Goal: Information Seeking & Learning: Learn about a topic

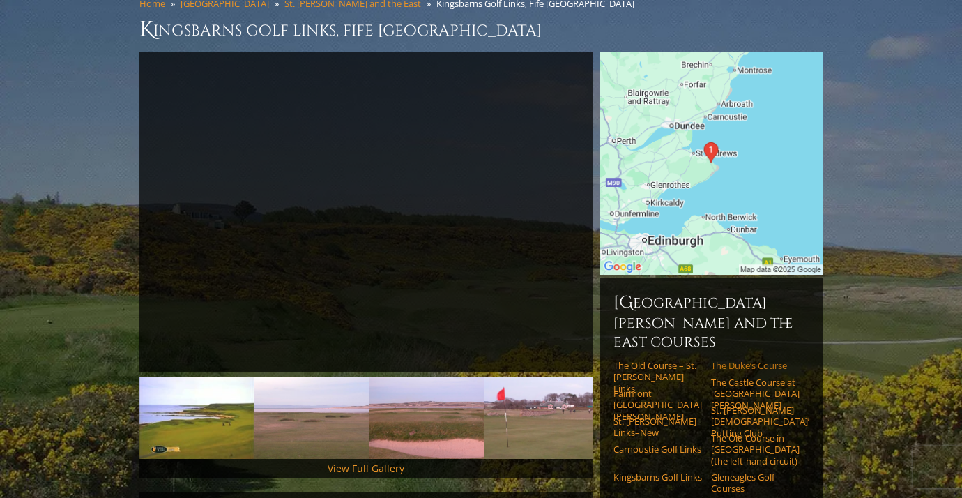
scroll to position [129, 1]
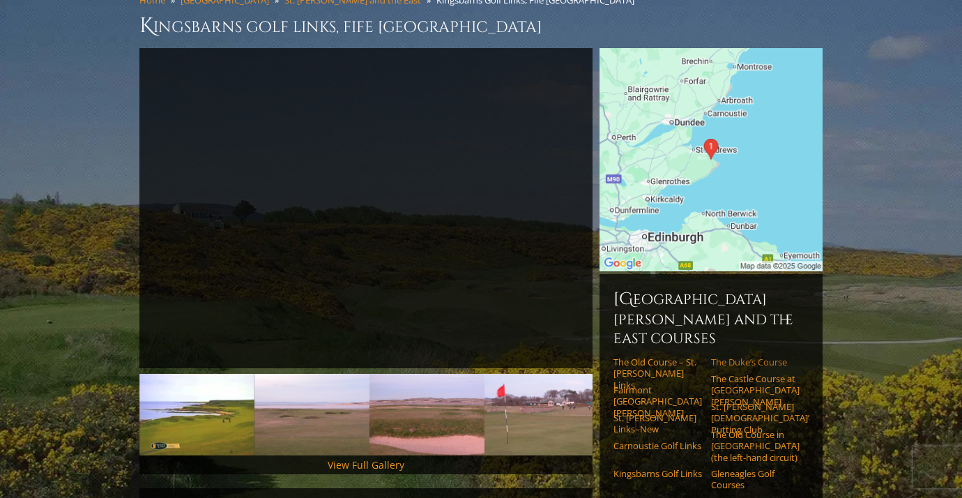
click at [743, 356] on link "The Duke’s Course" at bounding box center [755, 361] width 89 height 11
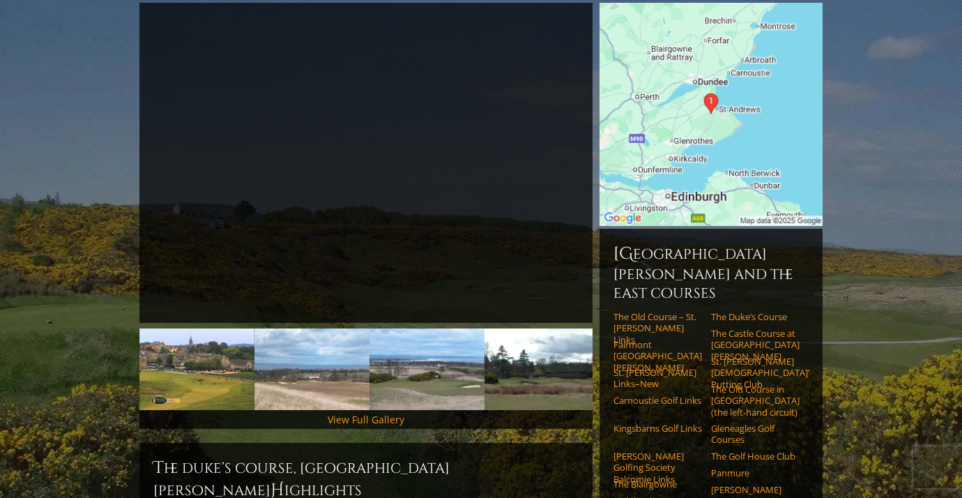
scroll to position [175, 0]
click at [750, 327] on link "The Castle Course at [GEOGRAPHIC_DATA][PERSON_NAME]" at bounding box center [755, 344] width 89 height 34
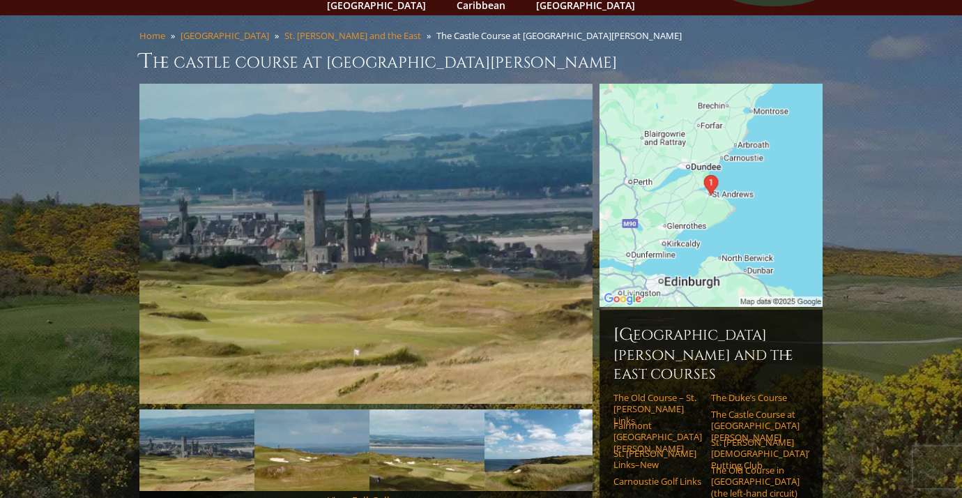
scroll to position [95, 0]
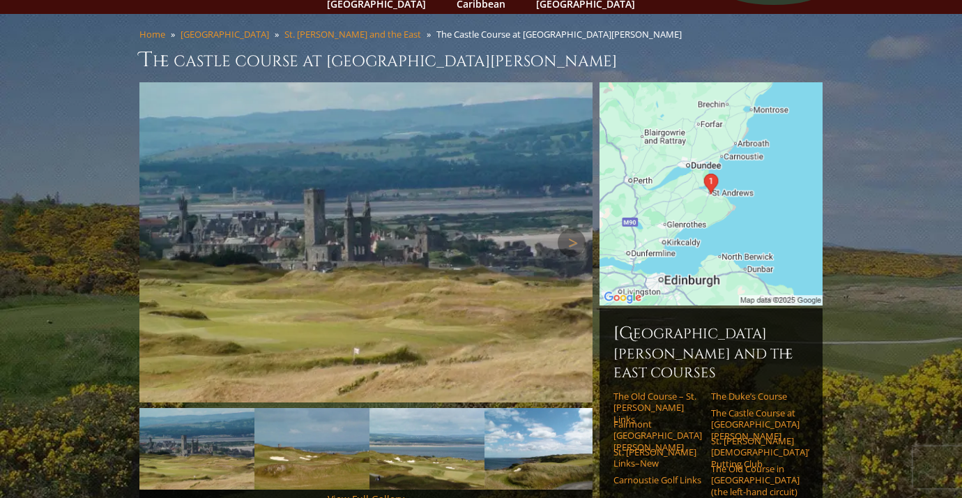
click at [406, 236] on img at bounding box center [365, 242] width 453 height 320
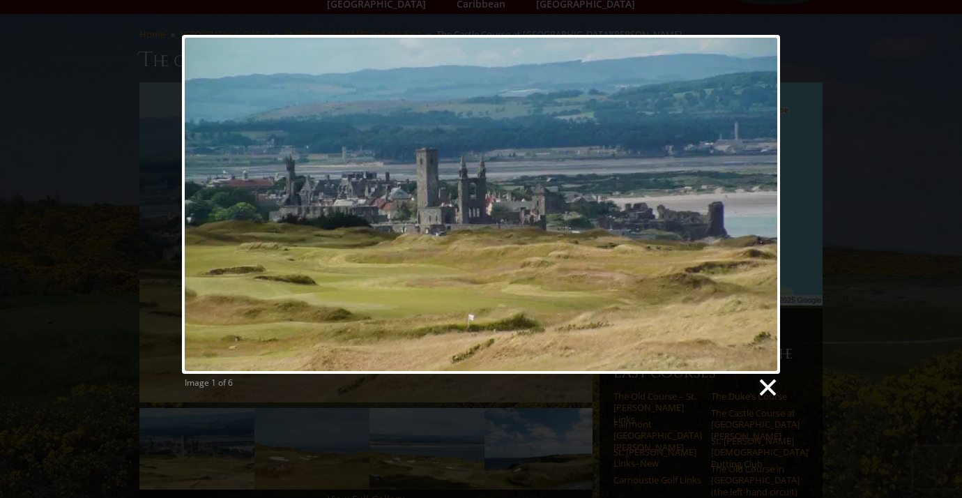
click at [773, 389] on link at bounding box center [767, 387] width 21 height 21
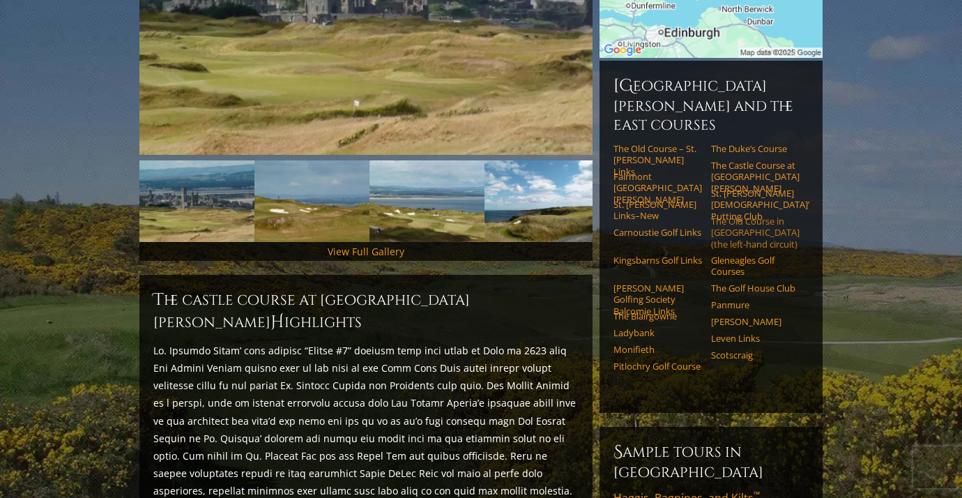
scroll to position [342, 0]
click at [637, 171] on link "Fairmont [GEOGRAPHIC_DATA][PERSON_NAME]" at bounding box center [658, 188] width 89 height 34
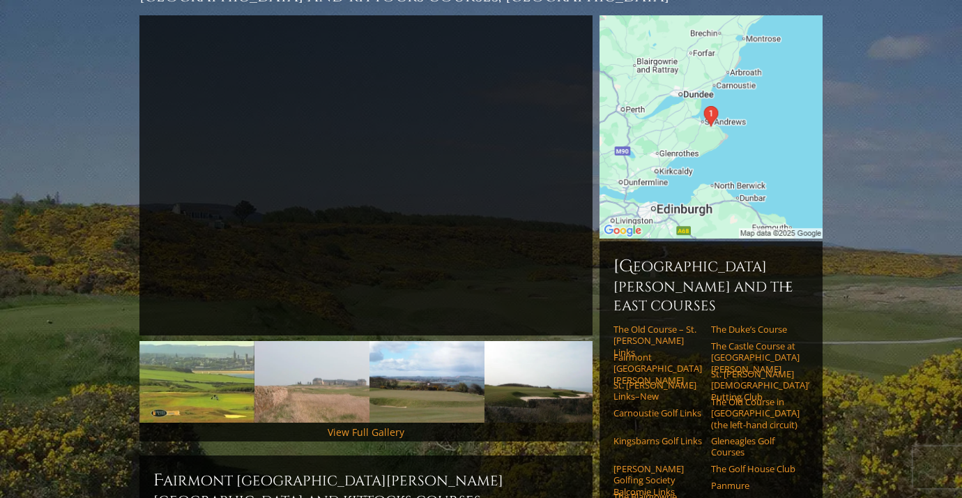
scroll to position [201, 0]
click at [633, 379] on link "St. [PERSON_NAME] Links–New" at bounding box center [658, 390] width 89 height 23
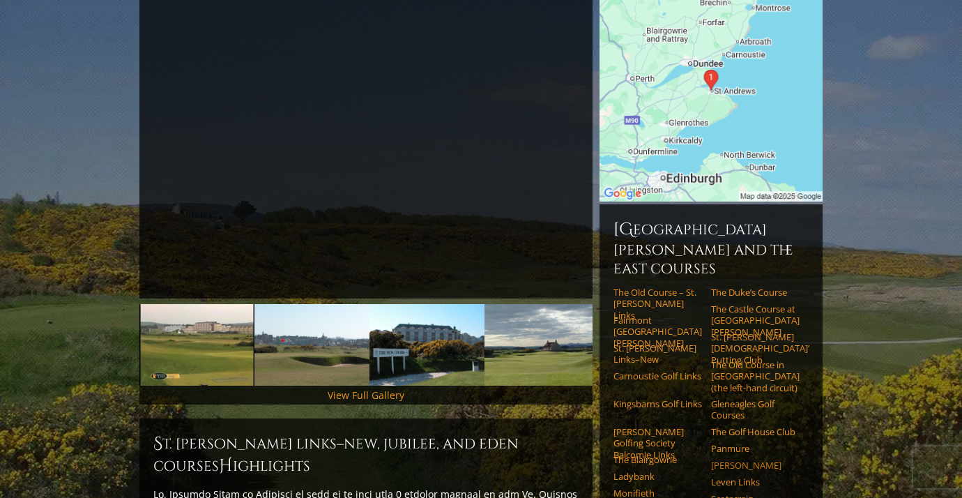
scroll to position [199, 0]
click at [652, 454] on link "The Blairgowrie" at bounding box center [658, 459] width 89 height 11
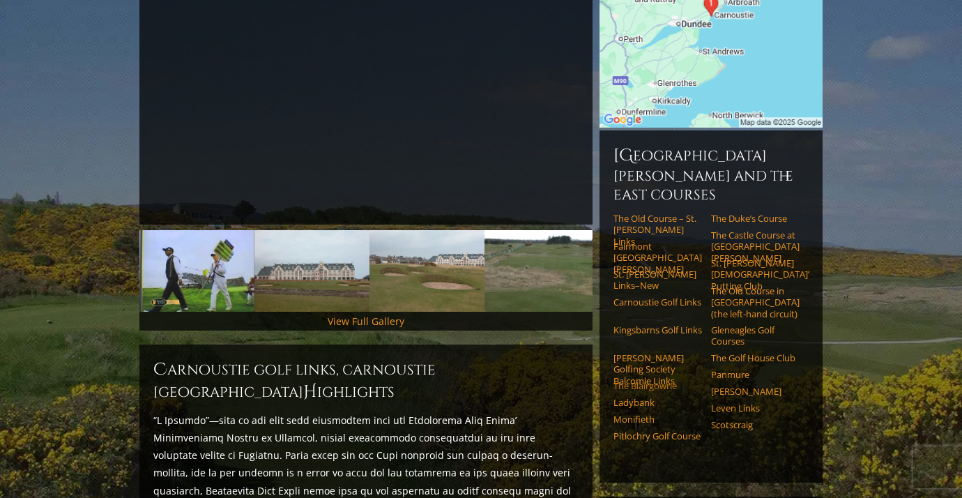
scroll to position [273, 0]
click at [649, 351] on link "[PERSON_NAME] Golfing Society Balcomie Links" at bounding box center [658, 368] width 89 height 34
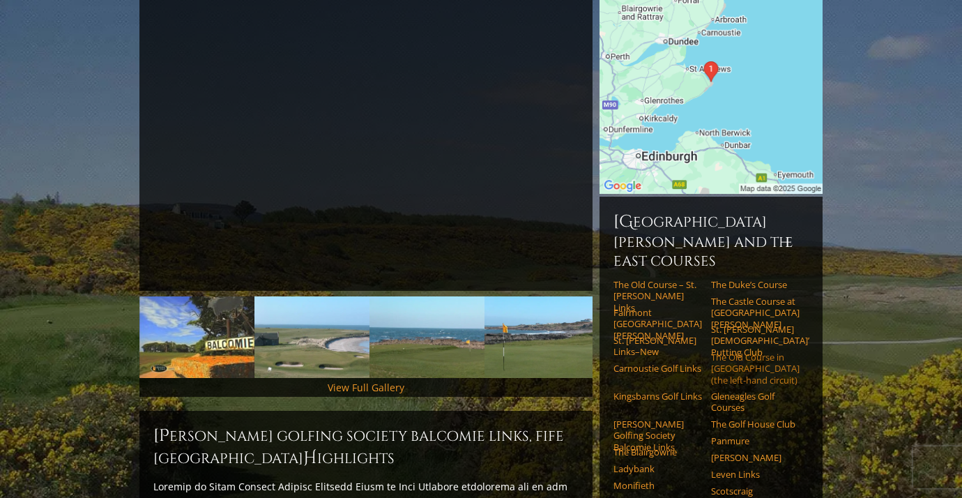
scroll to position [233, 0]
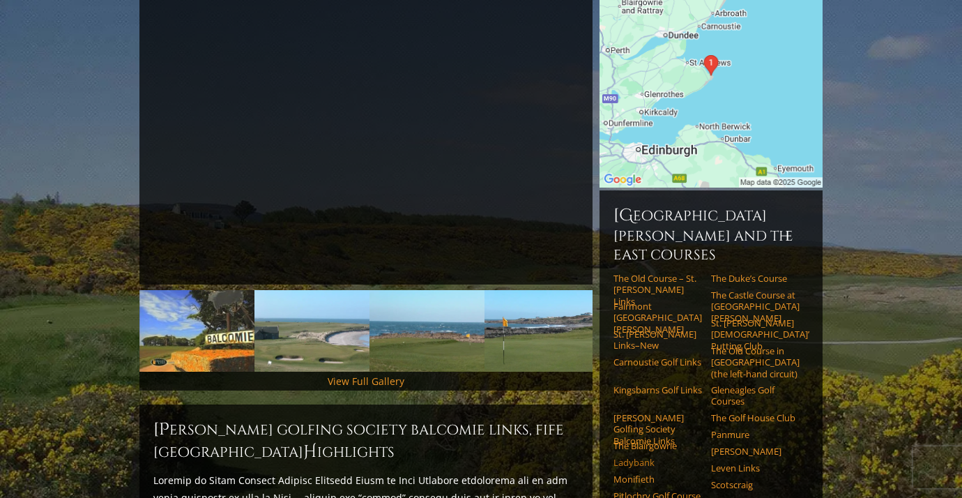
click at [640, 457] on link "Ladybank" at bounding box center [658, 462] width 89 height 11
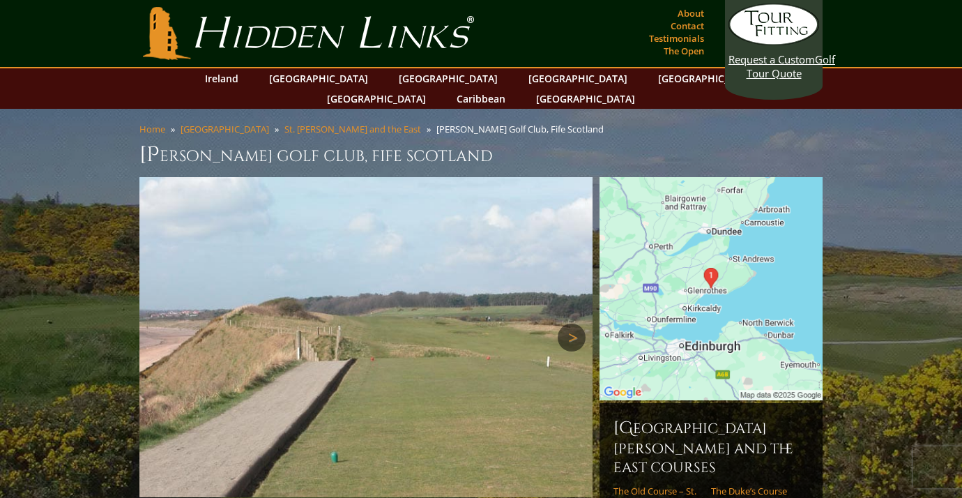
click at [575, 324] on link "Next" at bounding box center [572, 338] width 28 height 28
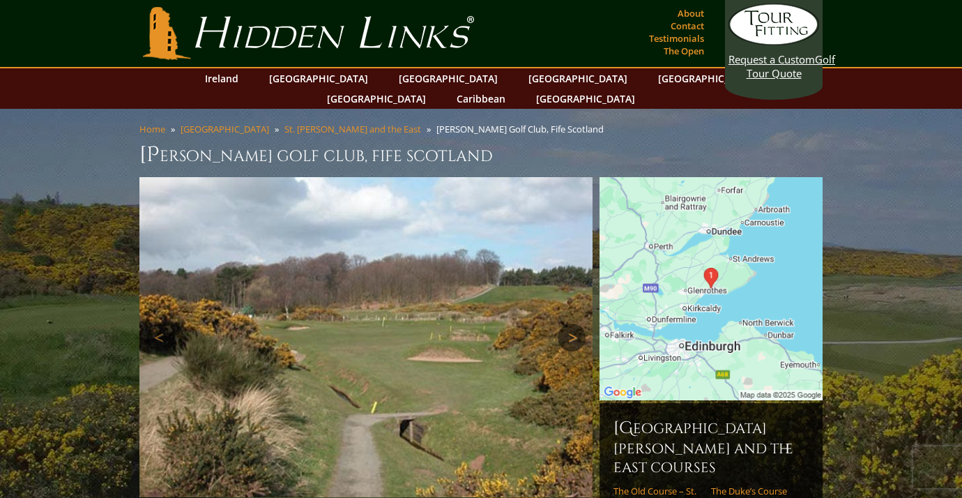
click at [574, 324] on link "Next" at bounding box center [572, 338] width 28 height 28
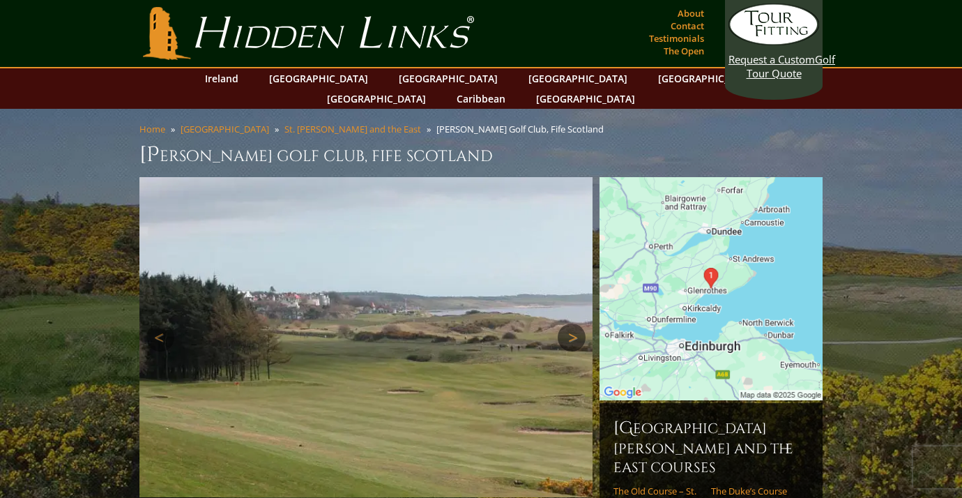
click at [574, 324] on link "Next" at bounding box center [572, 338] width 28 height 28
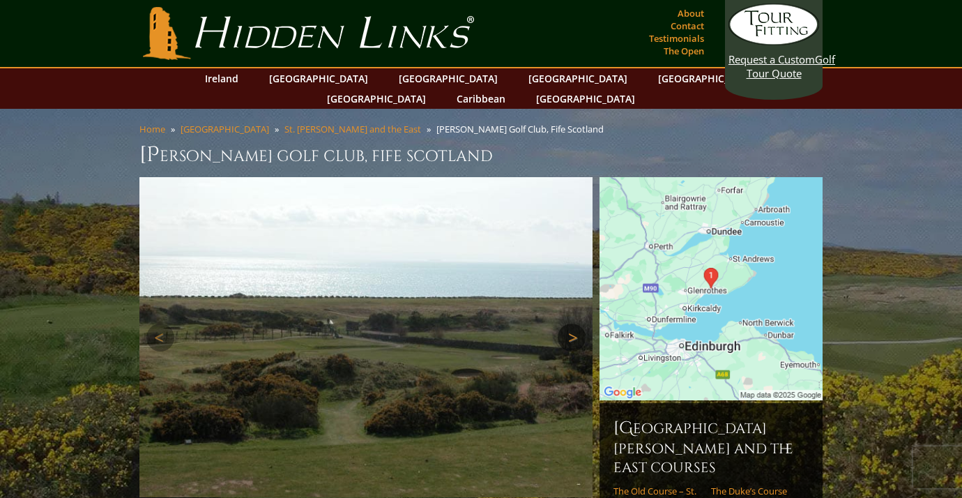
click at [574, 324] on link "Next" at bounding box center [572, 338] width 28 height 28
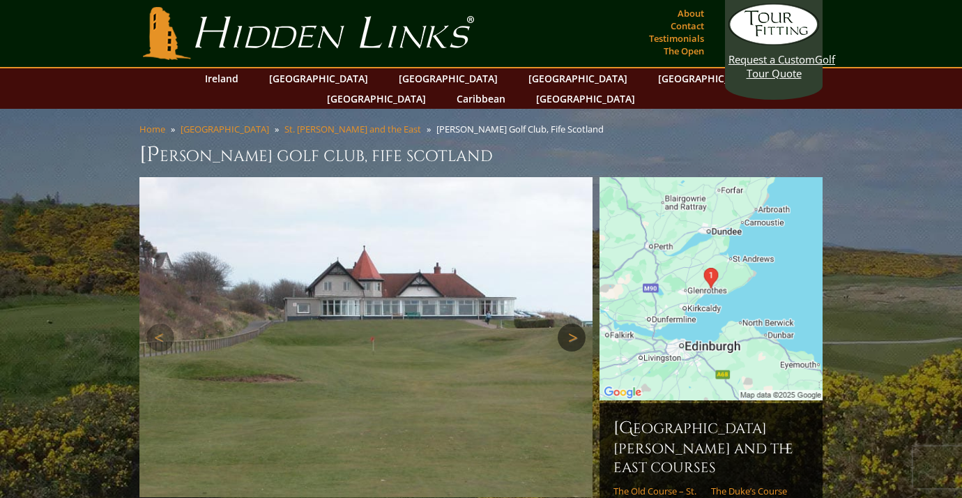
click at [574, 324] on link "Next" at bounding box center [572, 338] width 28 height 28
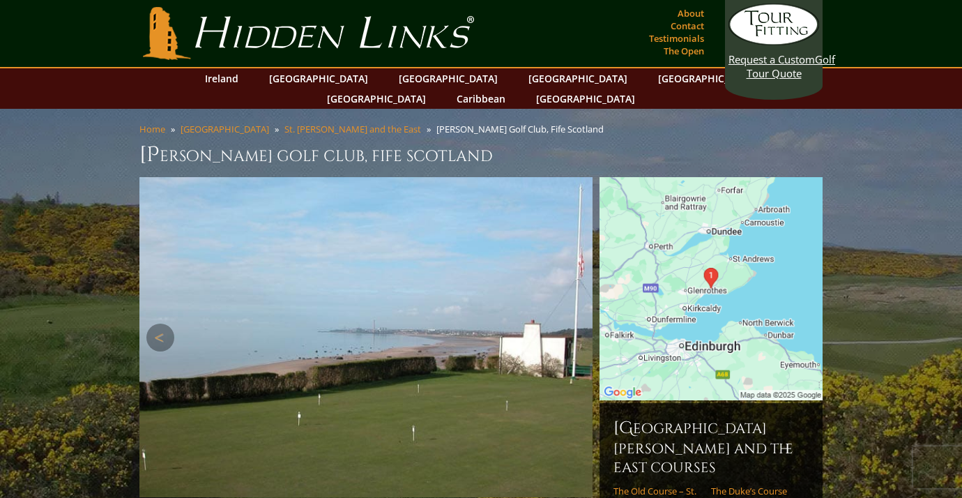
click at [574, 324] on link "Next" at bounding box center [572, 338] width 28 height 28
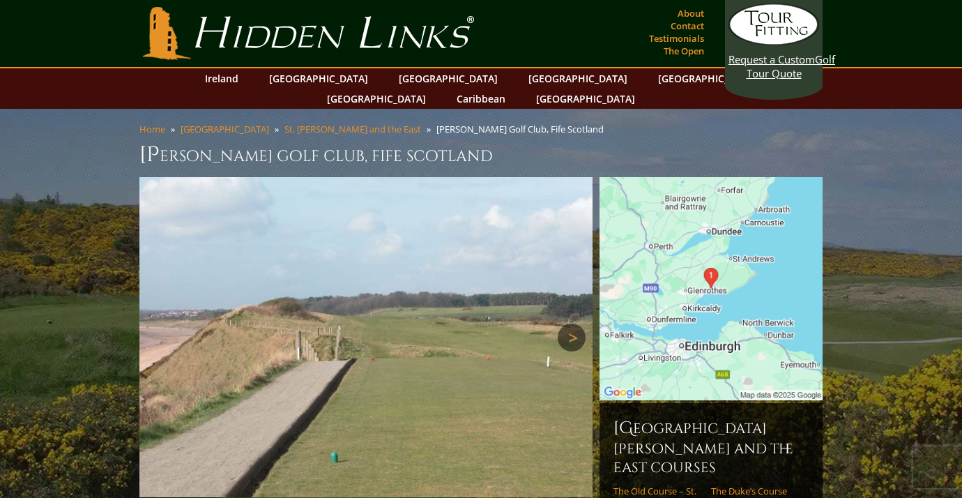
click at [574, 324] on link "Next" at bounding box center [572, 338] width 28 height 28
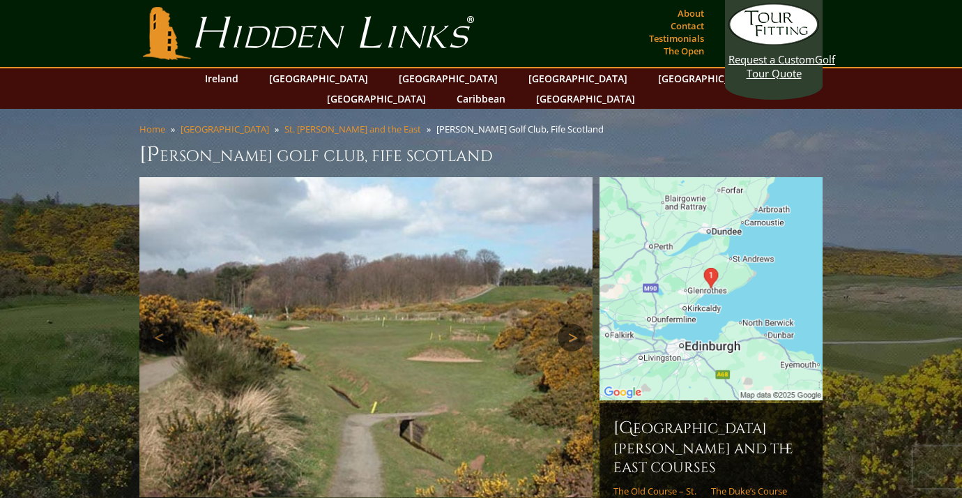
click at [574, 324] on link "Next" at bounding box center [572, 338] width 28 height 28
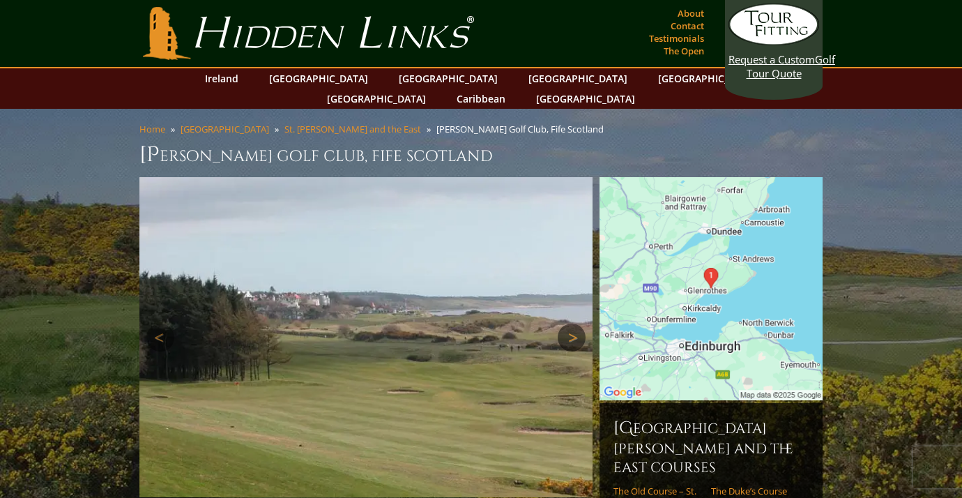
click at [574, 324] on link "Next" at bounding box center [572, 338] width 28 height 28
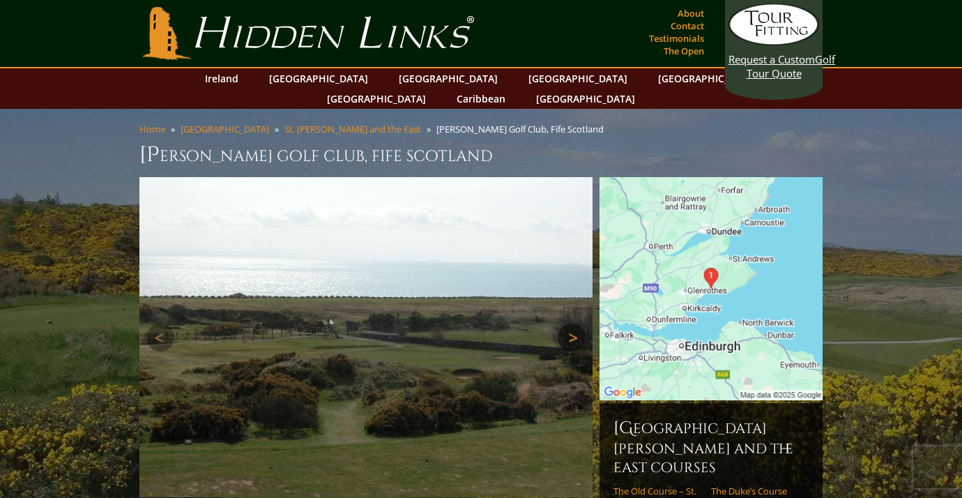
click at [574, 324] on link "Next" at bounding box center [572, 338] width 28 height 28
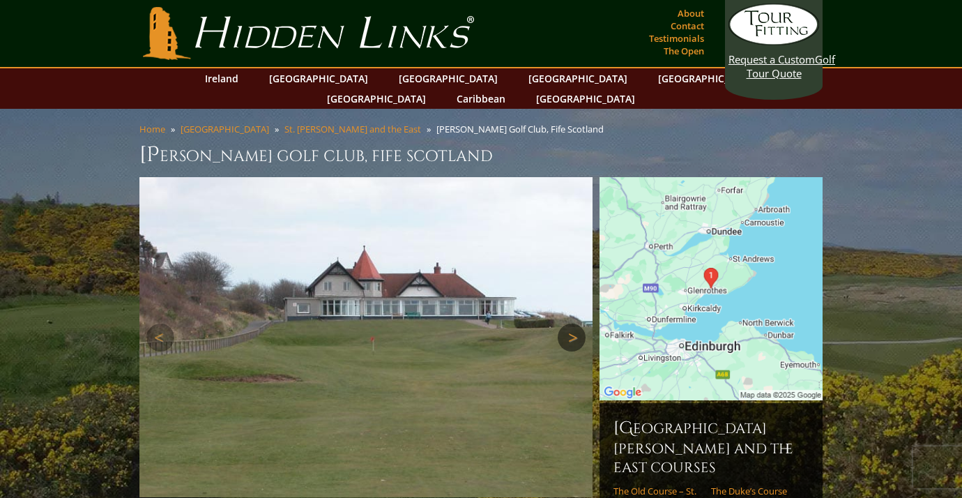
click at [574, 324] on link "Next" at bounding box center [572, 338] width 28 height 28
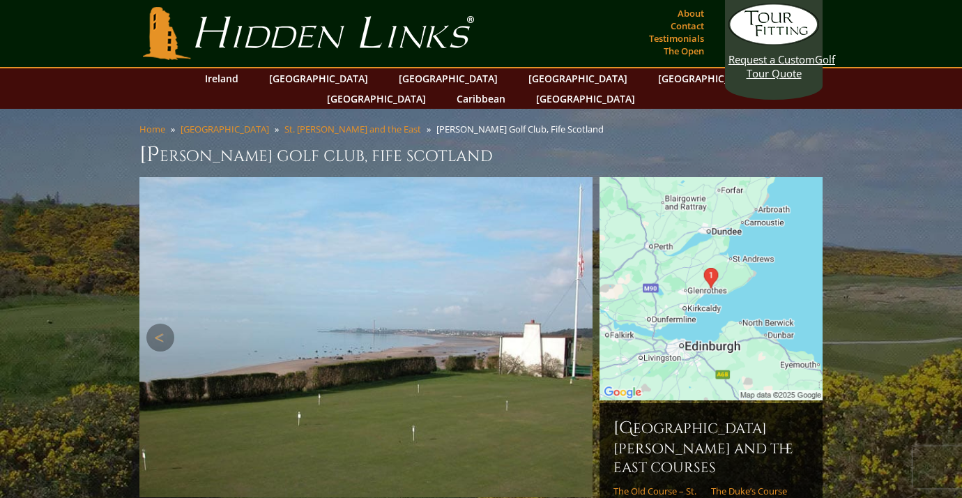
click at [574, 324] on link "Next" at bounding box center [572, 338] width 28 height 28
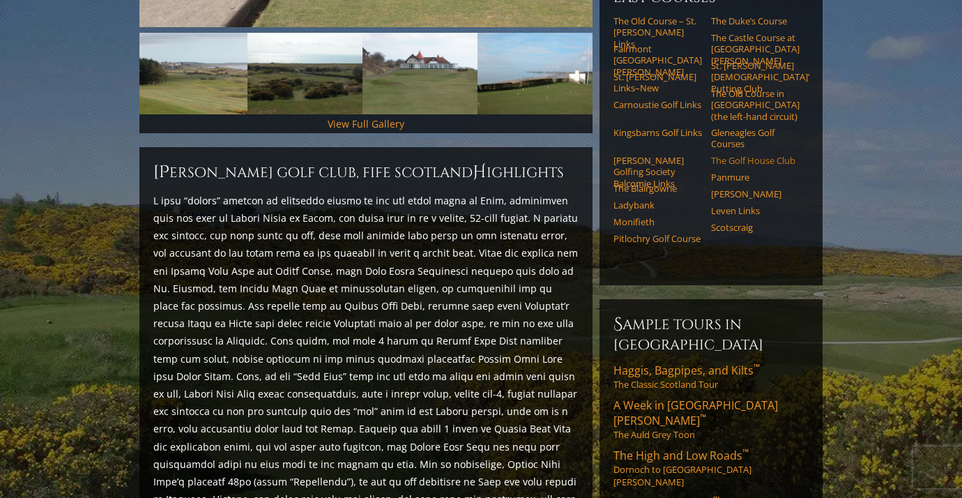
scroll to position [483, 0]
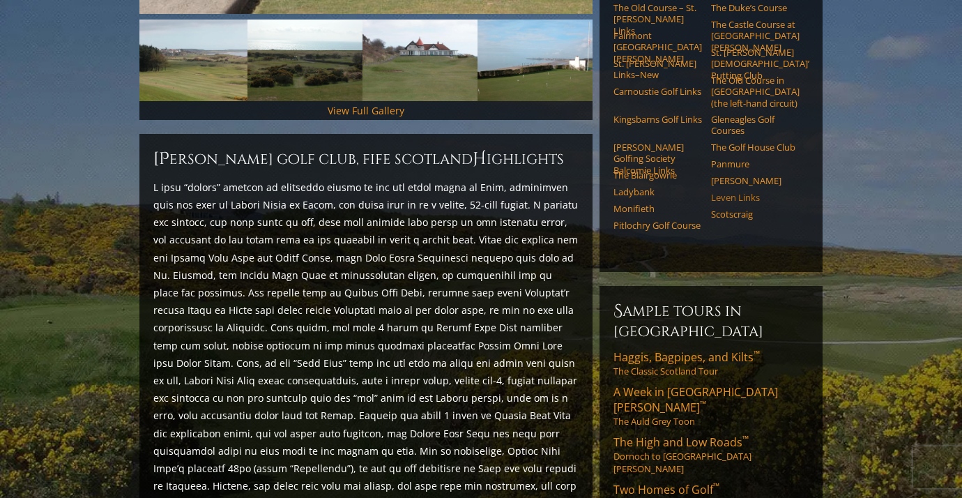
click at [736, 192] on link "Leven Links" at bounding box center [755, 197] width 89 height 11
